Goal: Check status: Check status

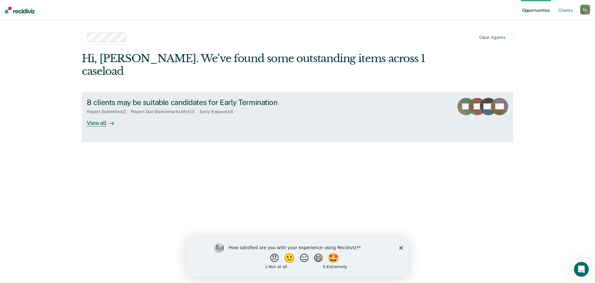
click at [96, 114] on div "View all" at bounding box center [104, 120] width 35 height 12
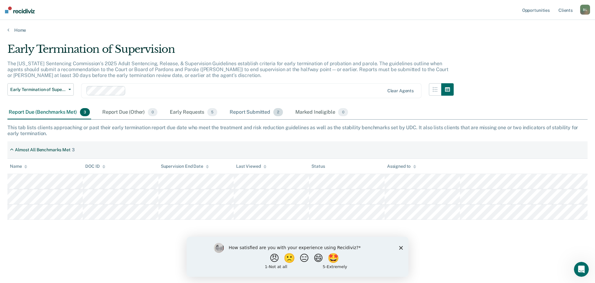
click at [251, 112] on div "Report Submitted 2" at bounding box center [257, 112] width 56 height 14
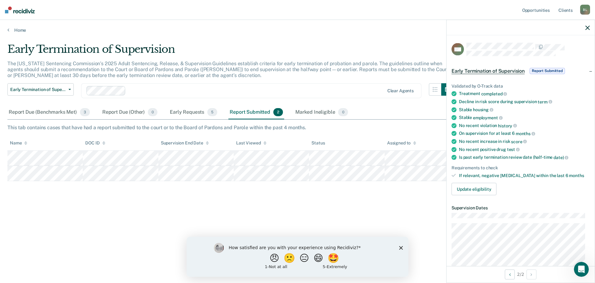
click at [547, 68] on span "Report Submitted" at bounding box center [547, 71] width 35 height 6
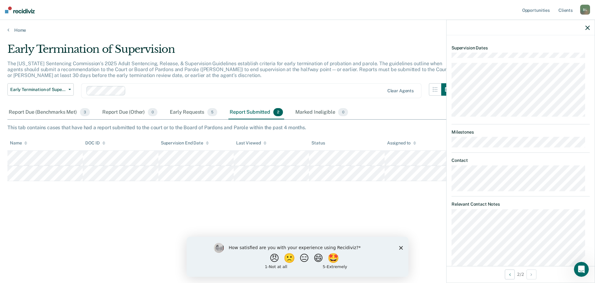
scroll to position [33, 0]
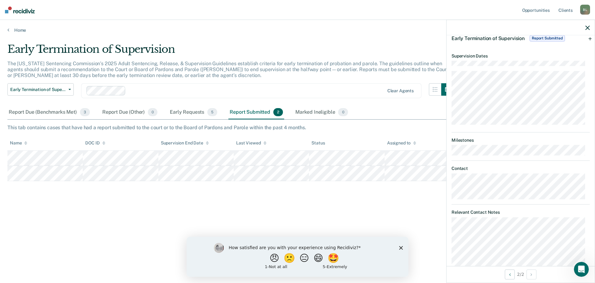
click at [589, 27] on icon "button" at bounding box center [588, 27] width 4 height 4
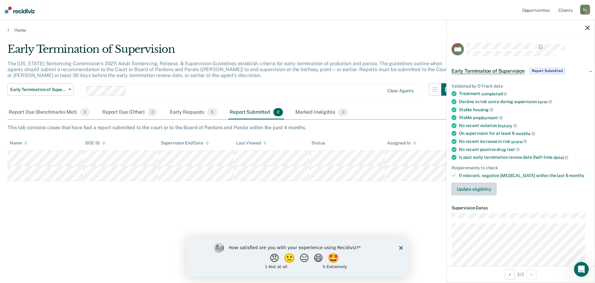
click at [460, 193] on button "Update eligibility" at bounding box center [474, 189] width 45 height 12
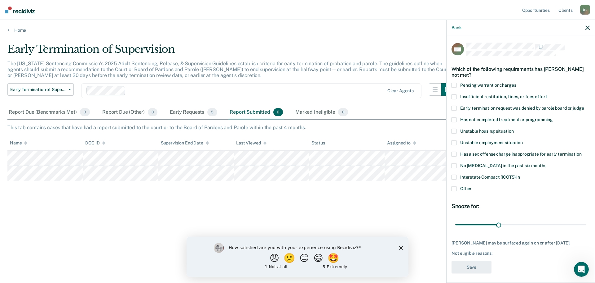
click at [586, 28] on div "Back" at bounding box center [521, 28] width 148 height 16
click at [450, 28] on div "Back" at bounding box center [521, 28] width 148 height 16
click at [455, 26] on button "Back" at bounding box center [457, 27] width 10 height 5
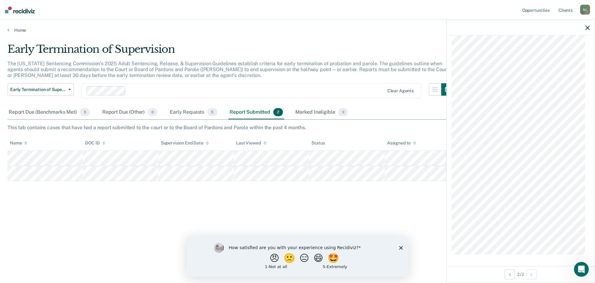
scroll to position [369, 0]
click at [346, 216] on div "Early Termination of Supervision The [US_STATE] Sentencing Commission’s 2025 Ad…" at bounding box center [297, 139] width 581 height 193
click at [585, 28] on div at bounding box center [521, 28] width 148 height 16
click at [190, 113] on div "Early Requests 5" at bounding box center [194, 112] width 50 height 14
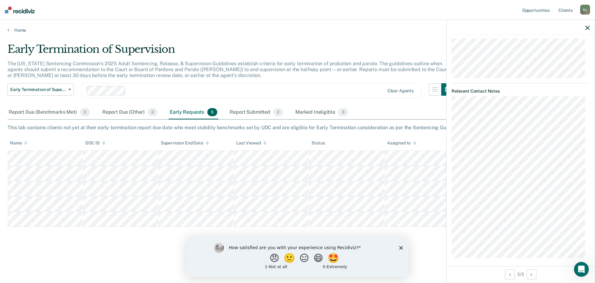
scroll to position [367, 0]
click at [586, 27] on div at bounding box center [521, 28] width 148 height 16
click at [590, 29] on icon "button" at bounding box center [588, 27] width 4 height 4
click at [583, 29] on div at bounding box center [521, 28] width 148 height 16
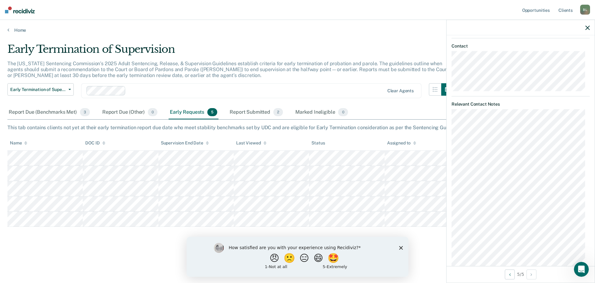
click at [585, 28] on div at bounding box center [521, 28] width 148 height 16
click at [587, 28] on icon "button" at bounding box center [588, 27] width 4 height 4
